Goal: Task Accomplishment & Management: Manage account settings

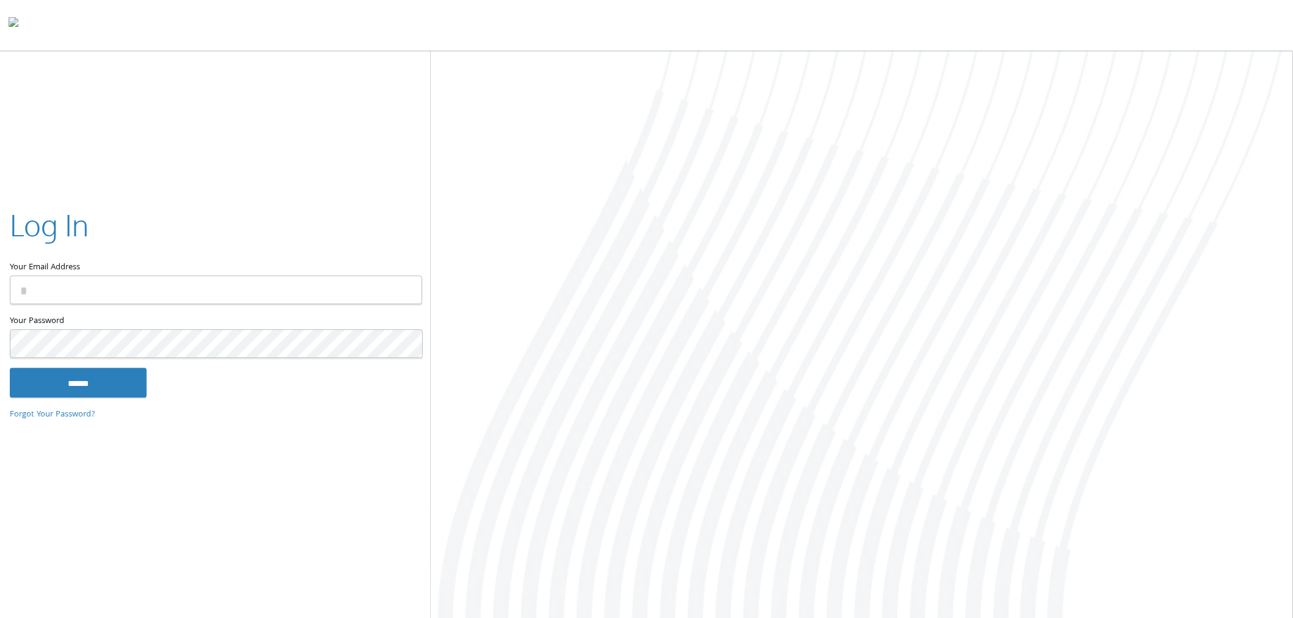
click at [119, 291] on input "Your Email Address" at bounding box center [216, 290] width 412 height 29
type input "**********"
click at [10, 368] on input "******" at bounding box center [78, 382] width 137 height 29
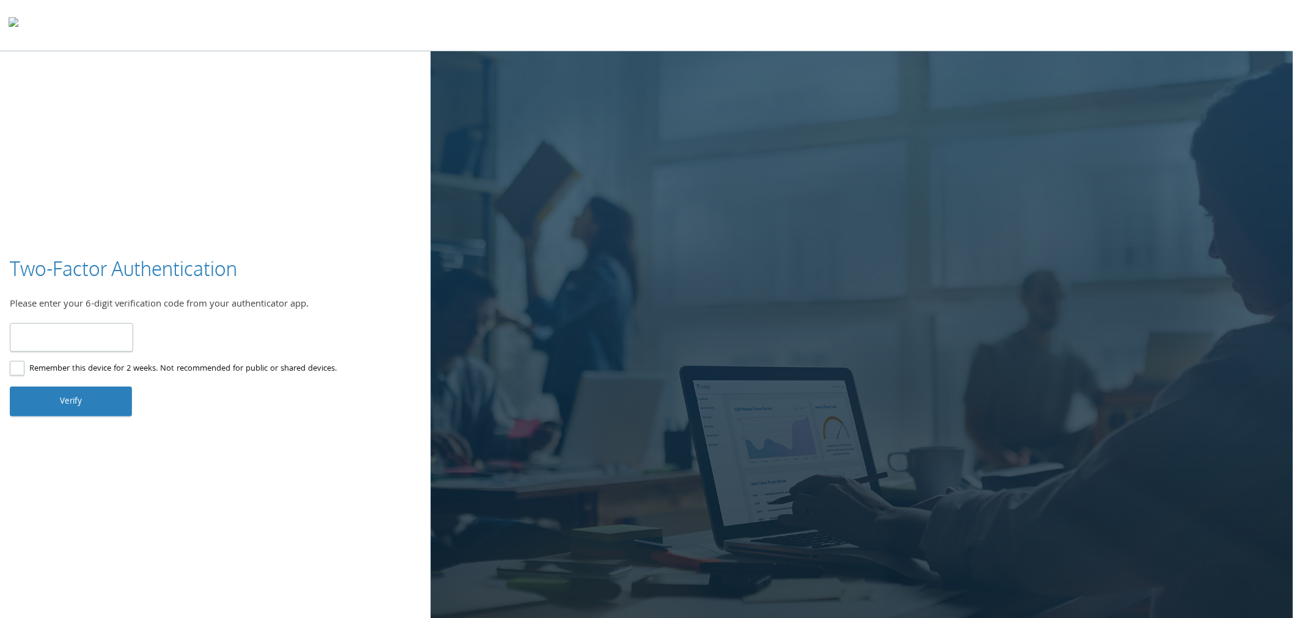
type input "******"
